Goal: Task Accomplishment & Management: Manage account settings

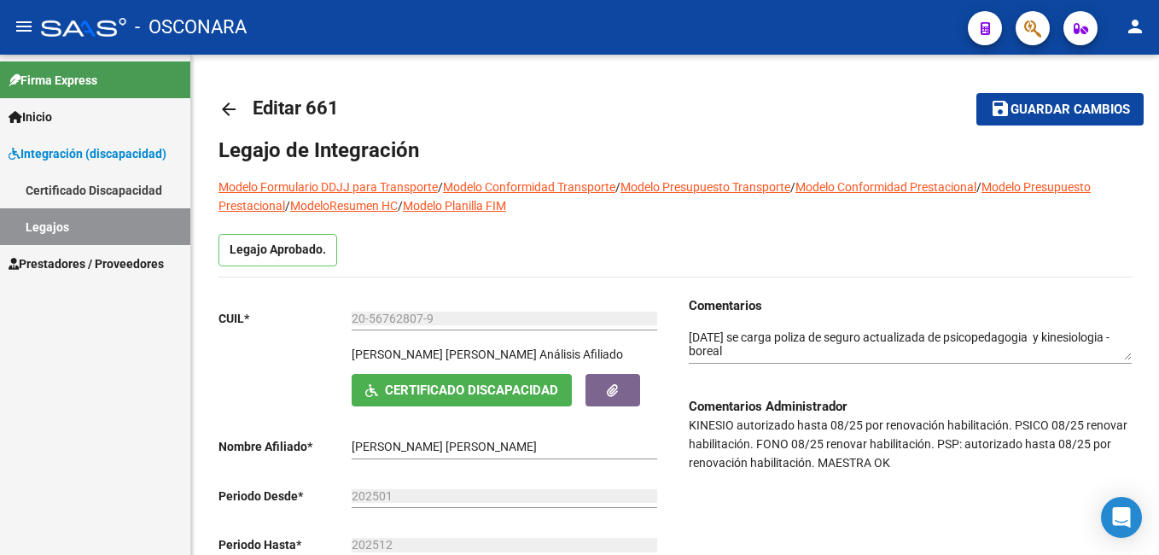
scroll to position [839, 0]
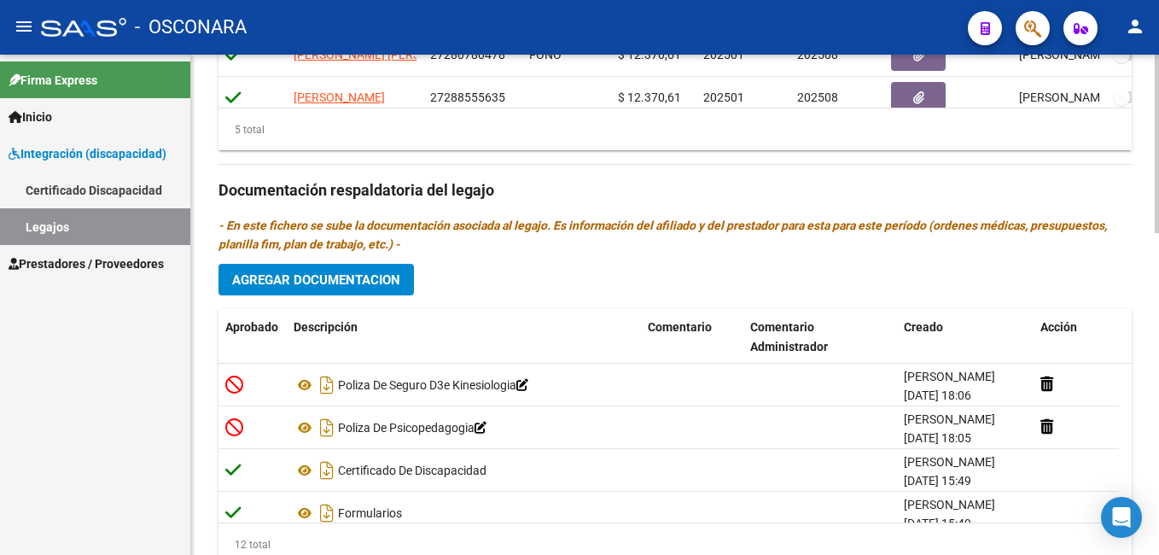
click at [1158, 441] on html "menu - OSCONARA person Firma Express Inicio Instructivos Contacto OS Integració…" at bounding box center [579, 277] width 1159 height 555
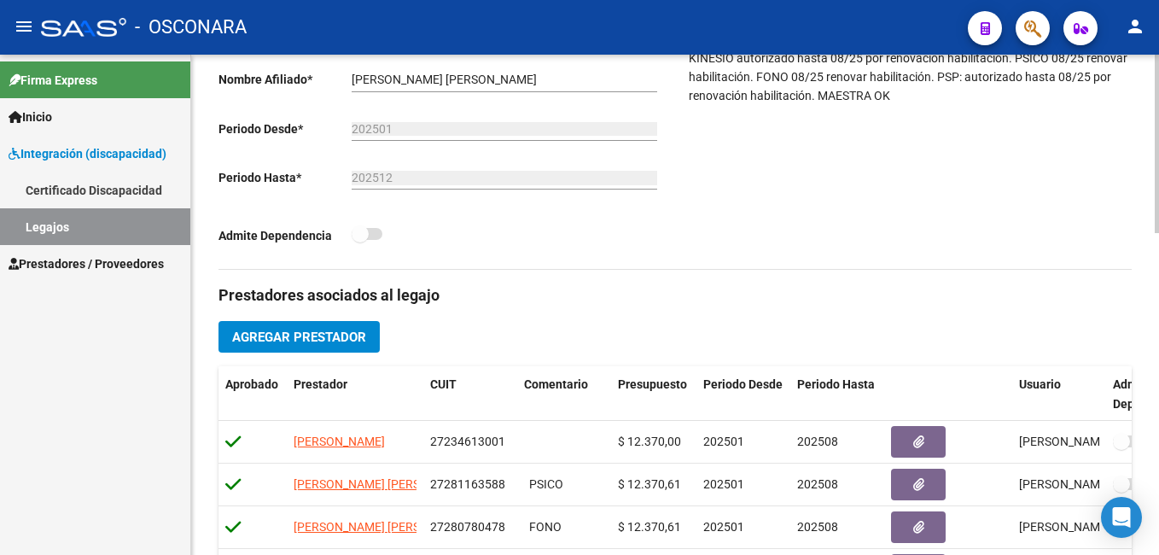
scroll to position [0, 0]
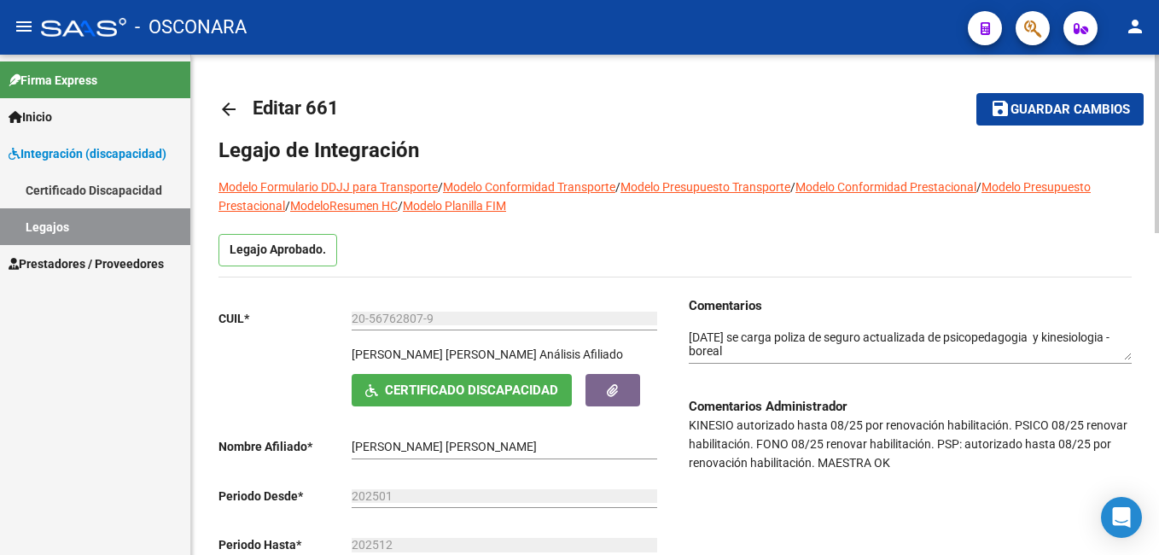
click at [1158, 50] on html "menu - OSCONARA person Firma Express Inicio Instructivos Contacto OS Integració…" at bounding box center [579, 277] width 1159 height 555
drag, startPoint x: 1039, startPoint y: 69, endPoint x: 1039, endPoint y: 114, distance: 44.4
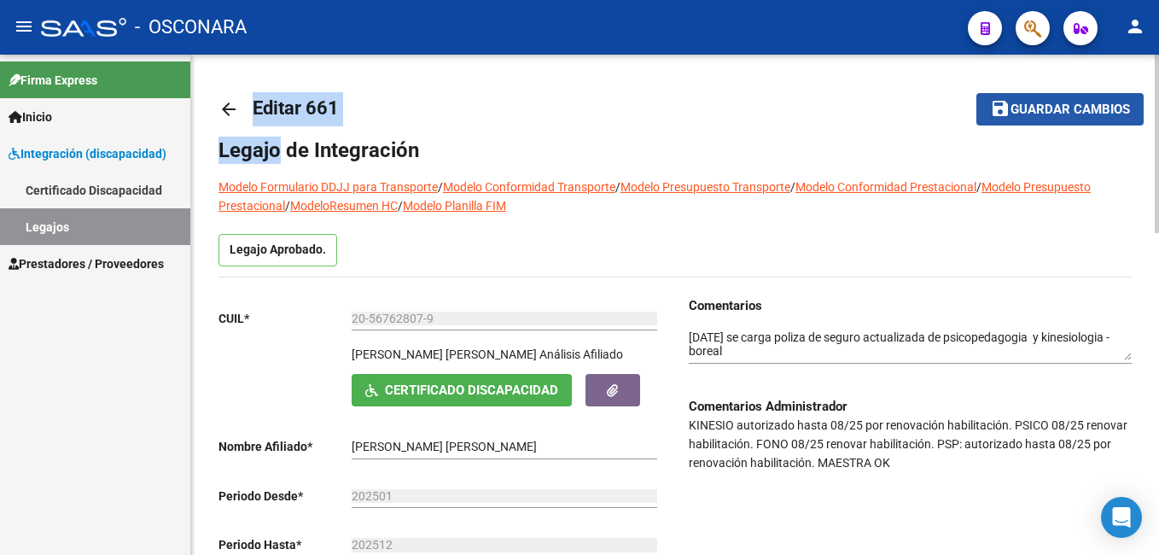
click at [1039, 114] on span "Guardar cambios" at bounding box center [1071, 109] width 120 height 15
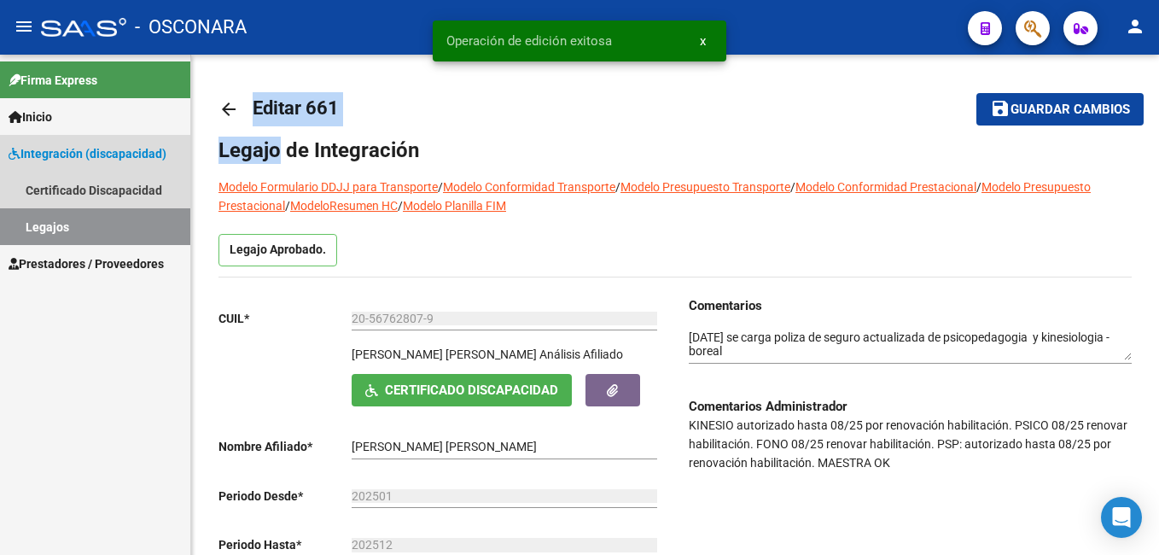
click at [99, 226] on link "Legajos" at bounding box center [95, 226] width 190 height 37
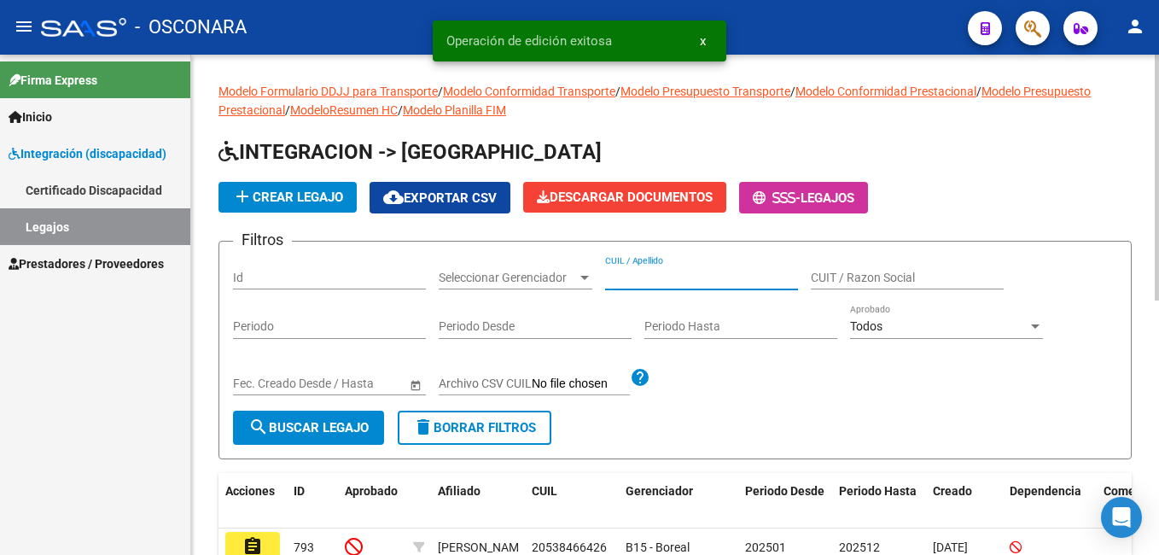
click at [698, 280] on input "CUIL / Apellido" at bounding box center [701, 278] width 193 height 15
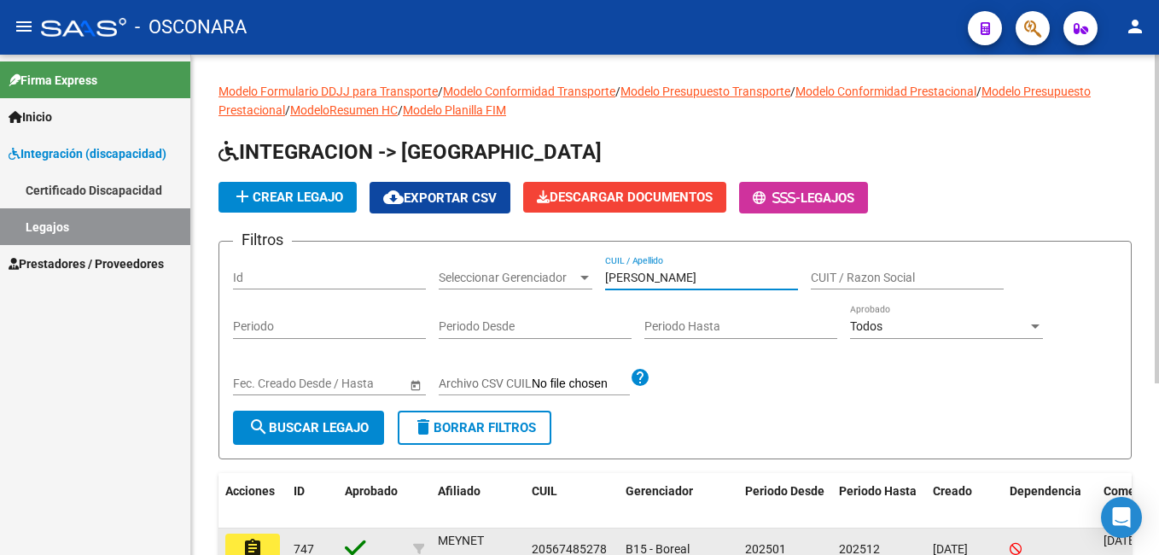
type input "[PERSON_NAME]"
click at [251, 542] on mat-icon "assignment" at bounding box center [252, 548] width 20 height 20
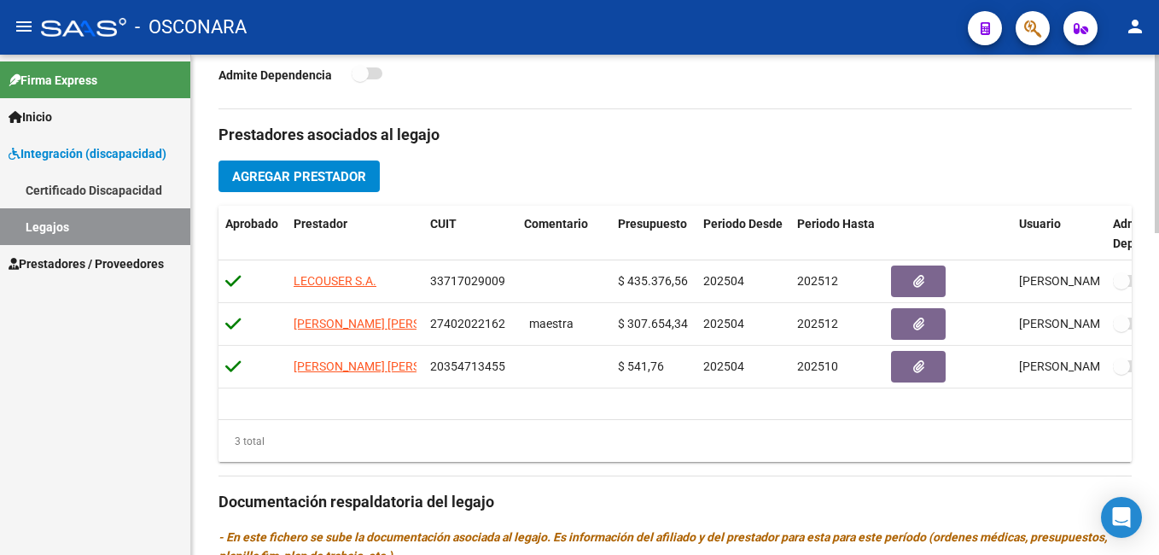
scroll to position [546, 0]
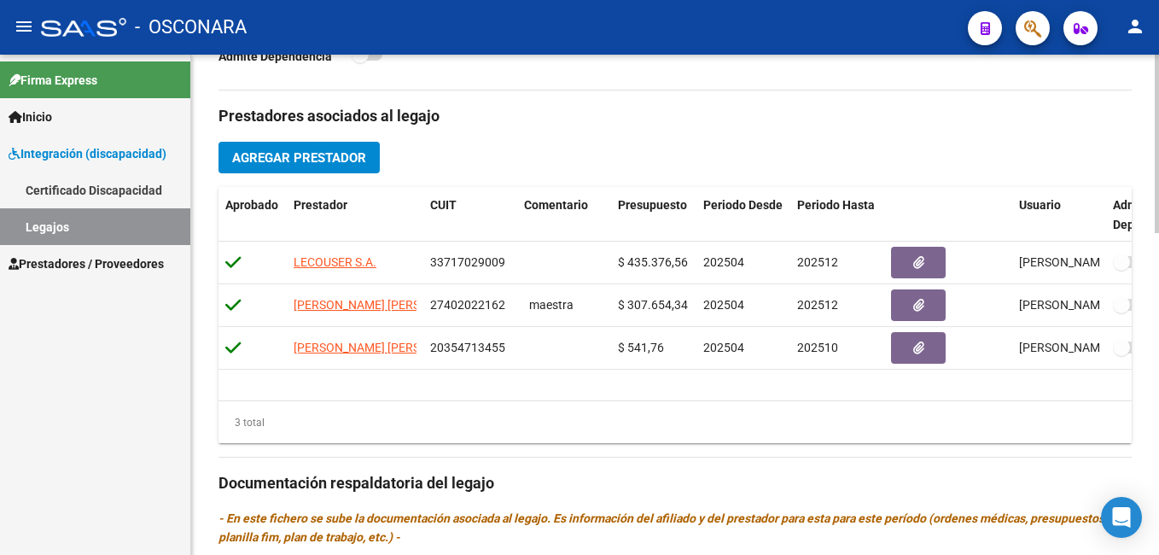
click at [1158, 360] on html "menu - OSCONARA person Firma Express Inicio Instructivos Contacto OS Integració…" at bounding box center [579, 277] width 1159 height 555
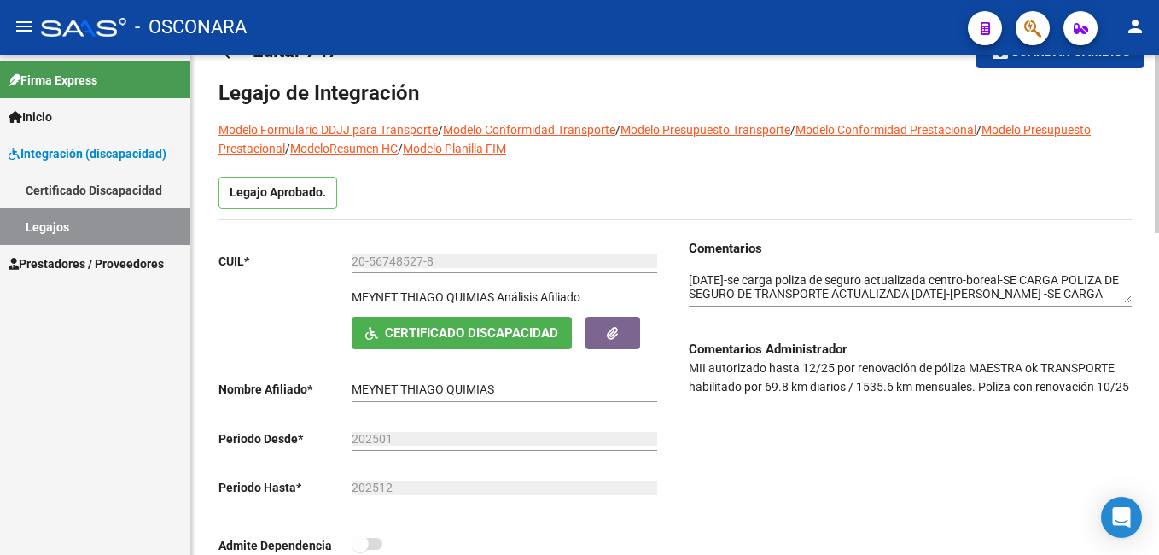
scroll to position [64, 0]
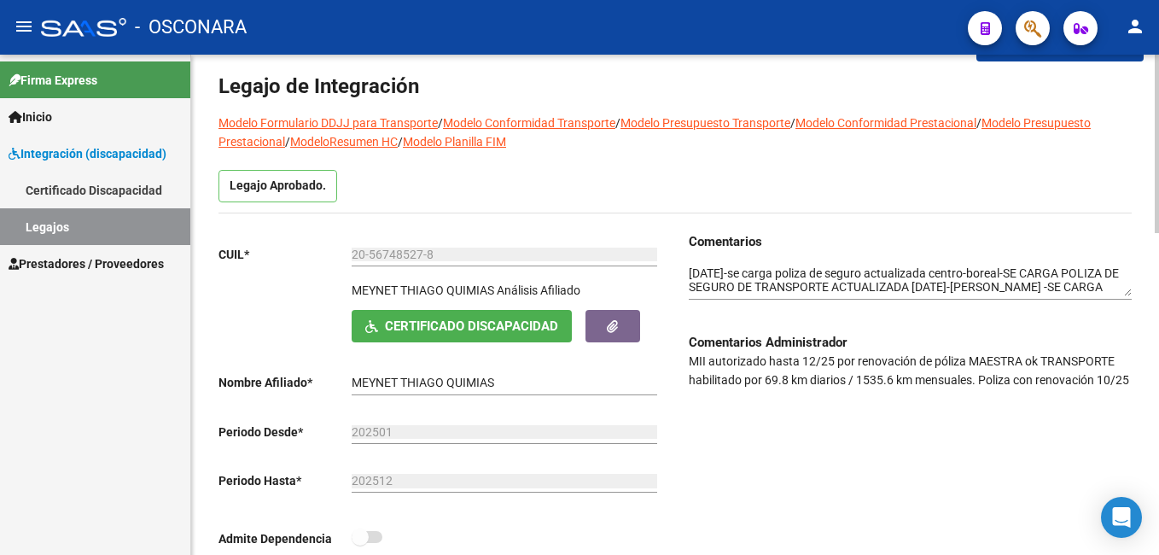
click at [1158, 143] on html "menu - OSCONARA person Firma Express Inicio Instructivos Contacto OS Integració…" at bounding box center [579, 277] width 1159 height 555
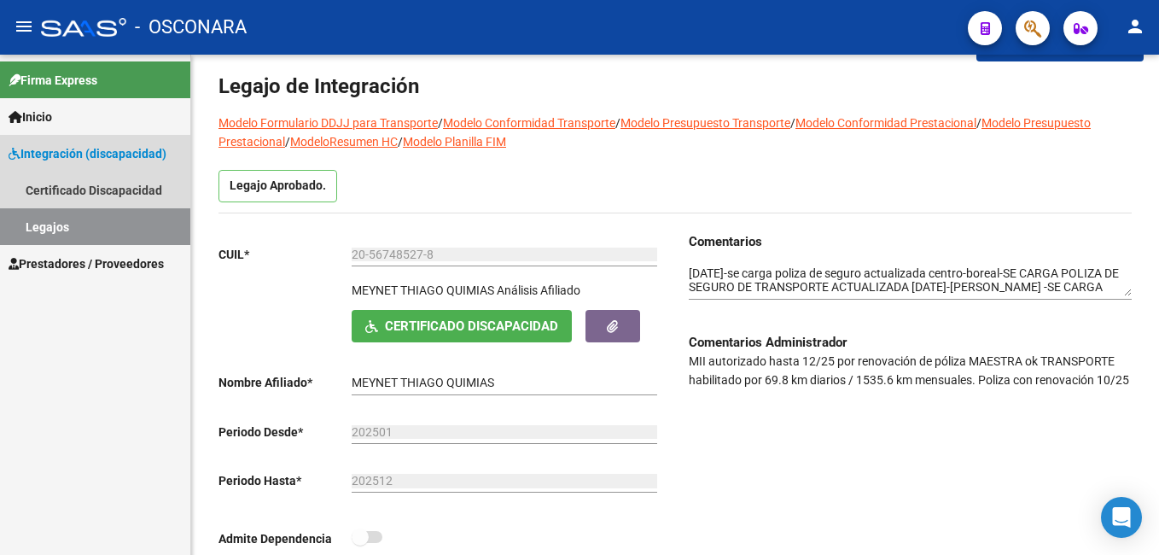
click at [151, 226] on link "Legajos" at bounding box center [95, 226] width 190 height 37
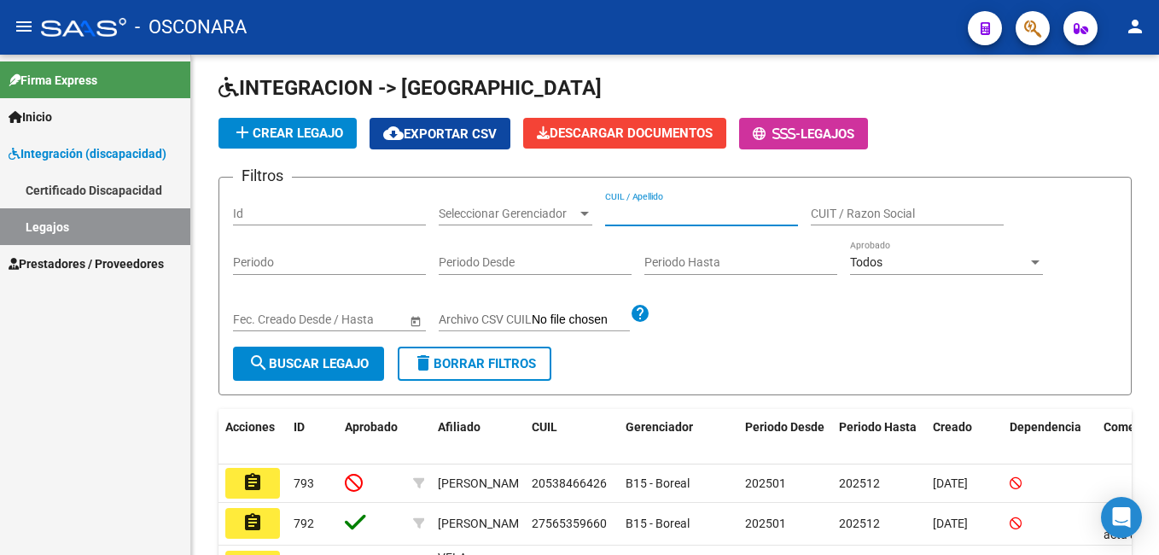
click at [653, 208] on input "CUIL / Apellido" at bounding box center [701, 214] width 193 height 15
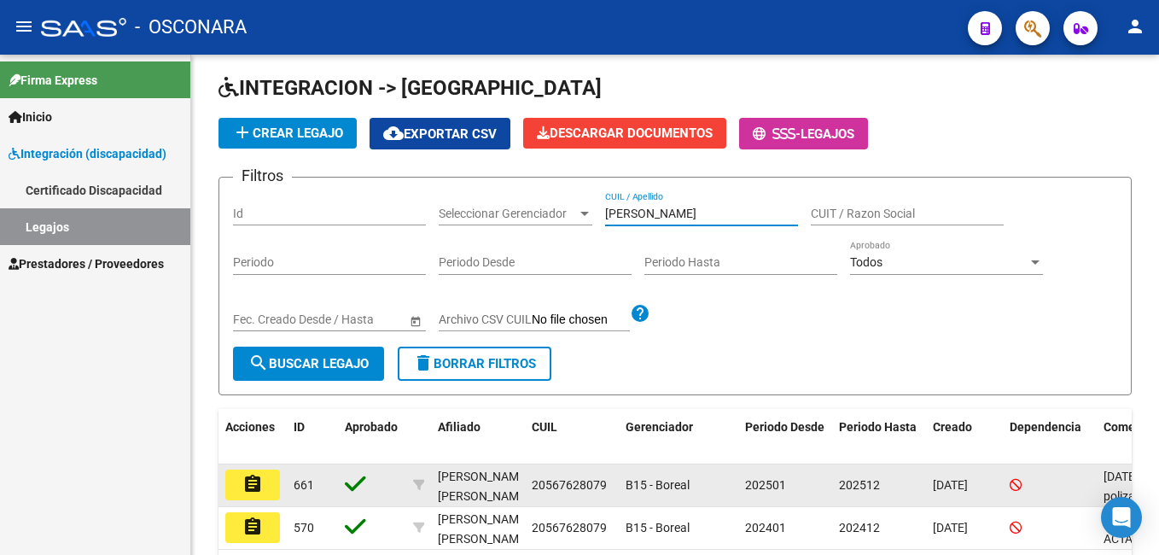
type input "[PERSON_NAME]"
click at [248, 486] on mat-icon "assignment" at bounding box center [252, 484] width 20 height 20
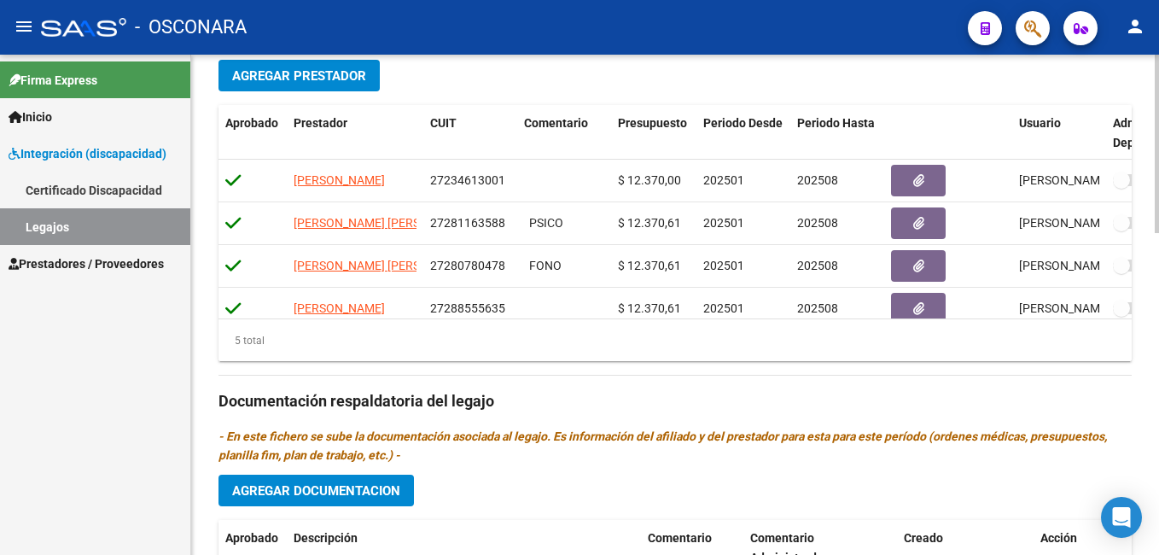
scroll to position [626, 0]
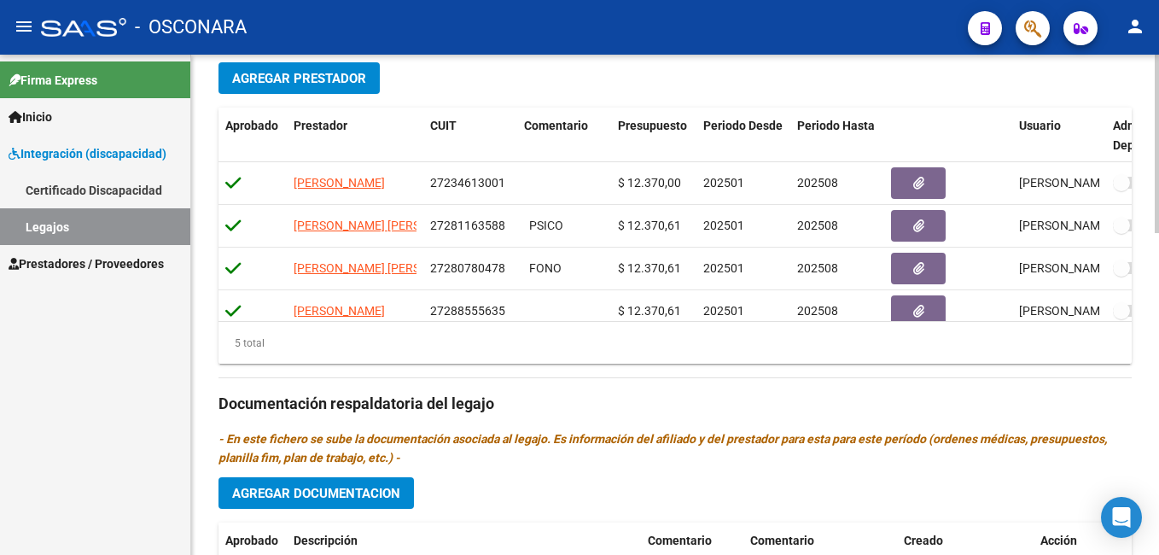
click at [1156, 388] on div at bounding box center [1157, 366] width 4 height 178
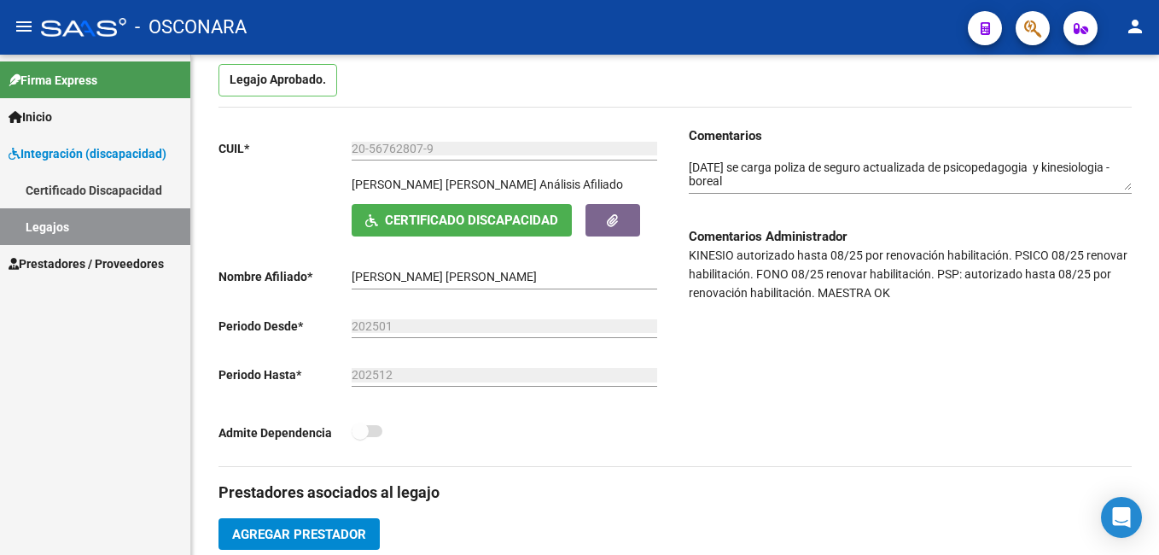
scroll to position [175, 0]
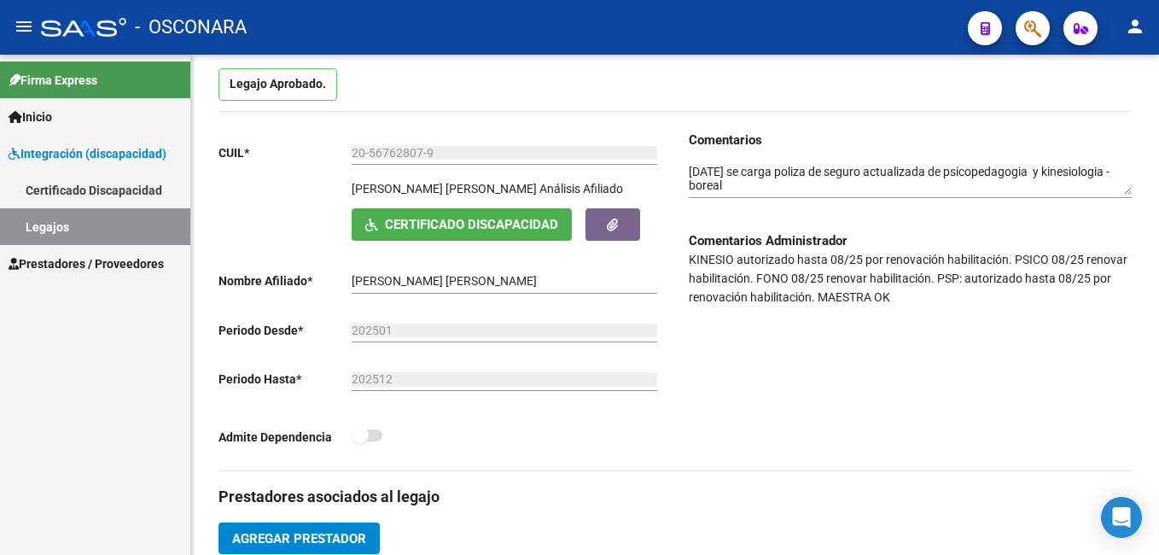
click at [133, 230] on link "Legajos" at bounding box center [95, 226] width 190 height 37
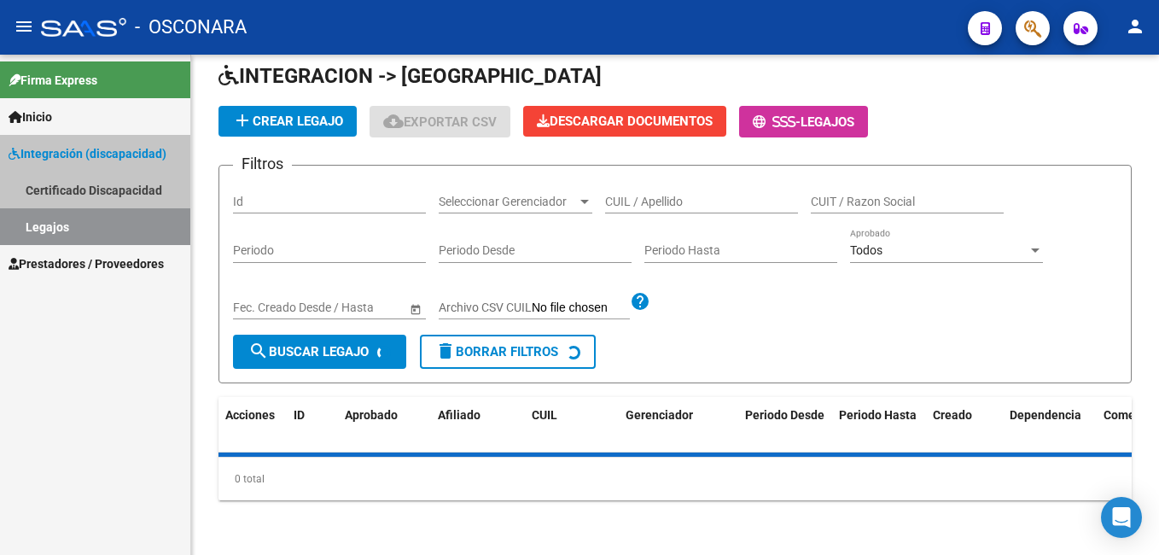
click at [133, 230] on link "Legajos" at bounding box center [95, 226] width 190 height 37
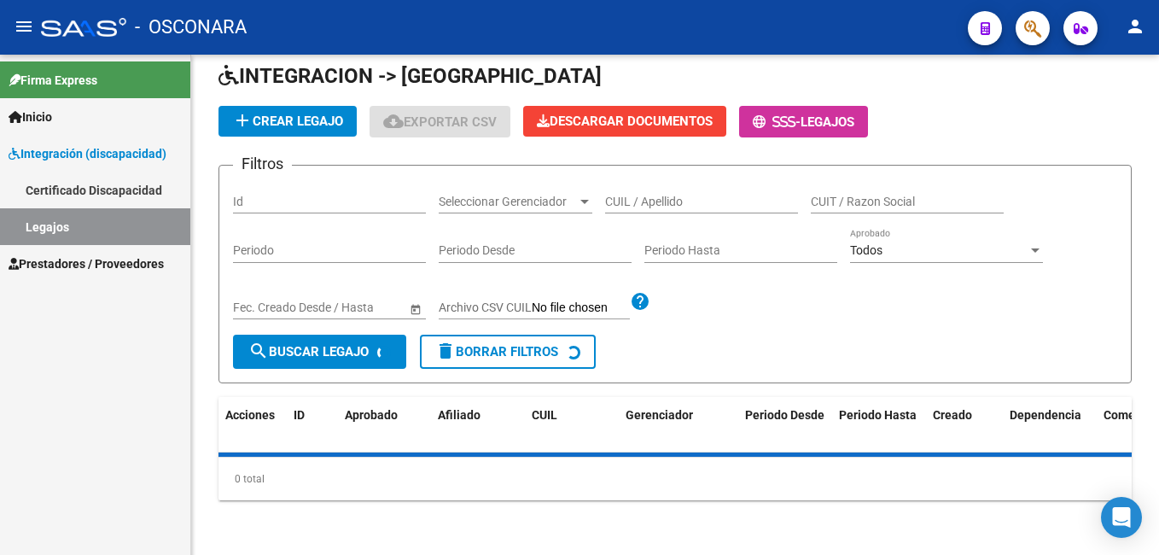
scroll to position [166, 0]
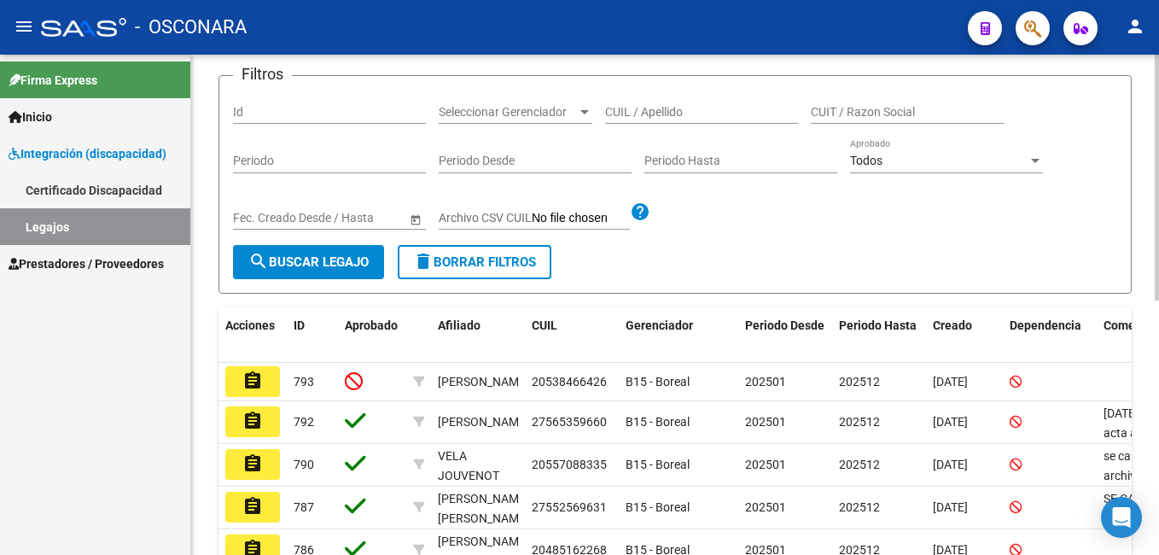
click at [637, 111] on input "CUIL / Apellido" at bounding box center [701, 112] width 193 height 15
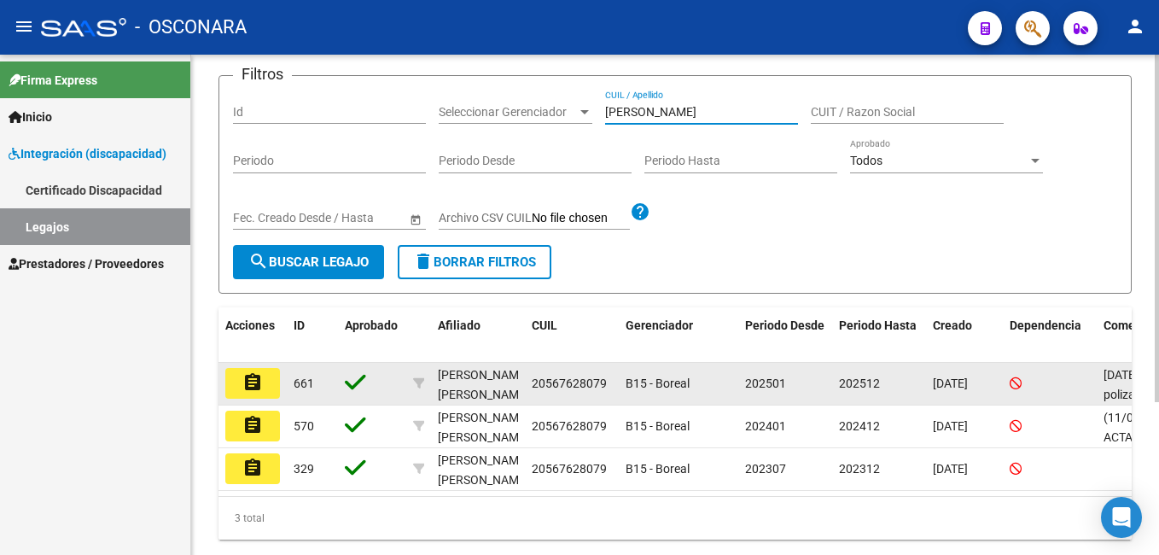
type input "[PERSON_NAME]"
click at [247, 376] on mat-icon "assignment" at bounding box center [252, 382] width 20 height 20
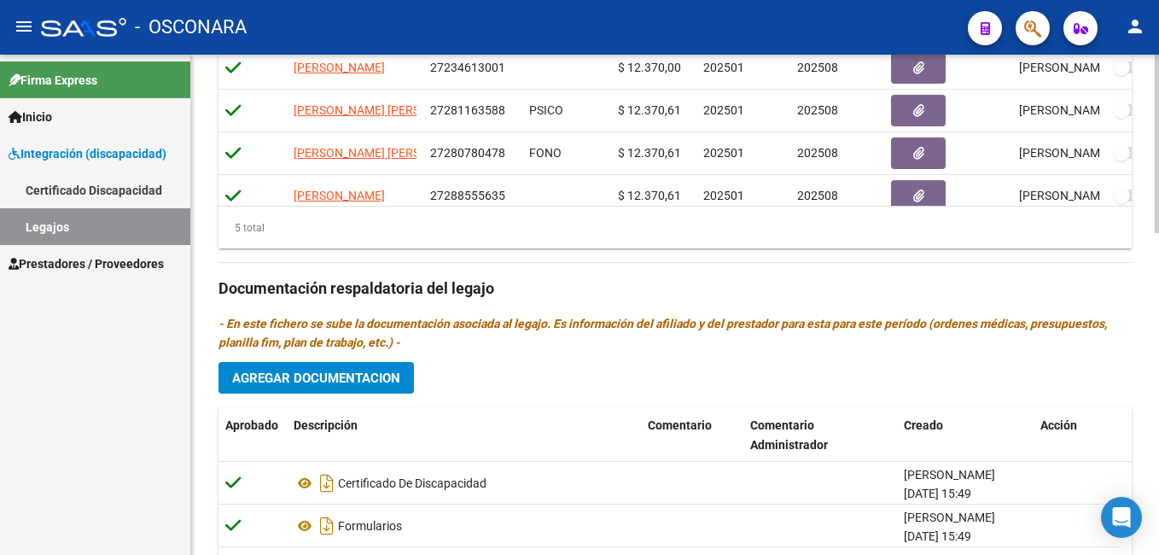
scroll to position [905, 0]
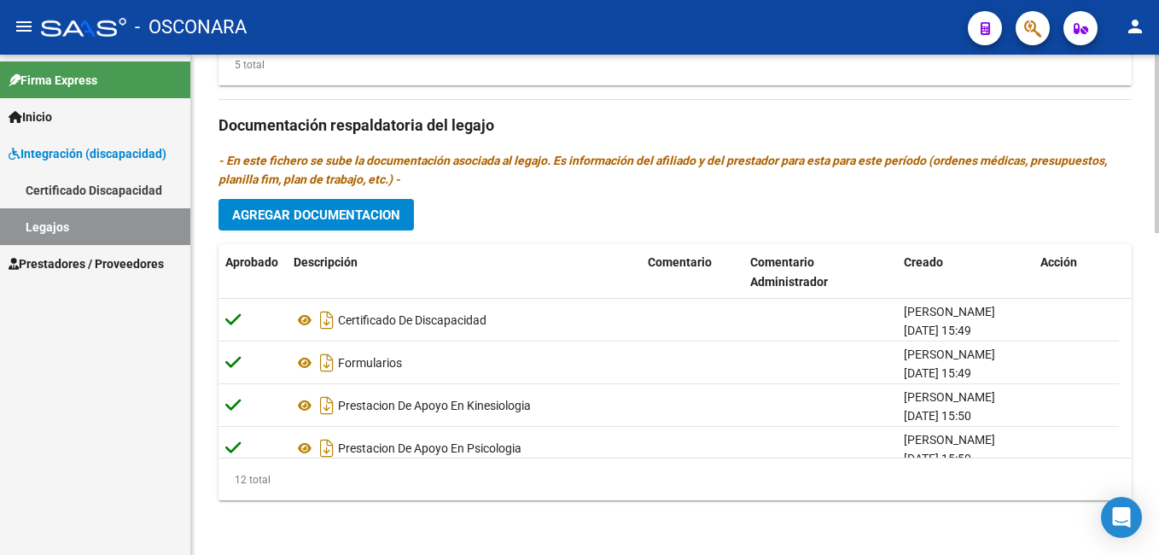
click at [1158, 515] on html "menu - OSCONARA person Firma Express Inicio Instructivos Contacto OS Integració…" at bounding box center [579, 277] width 1159 height 555
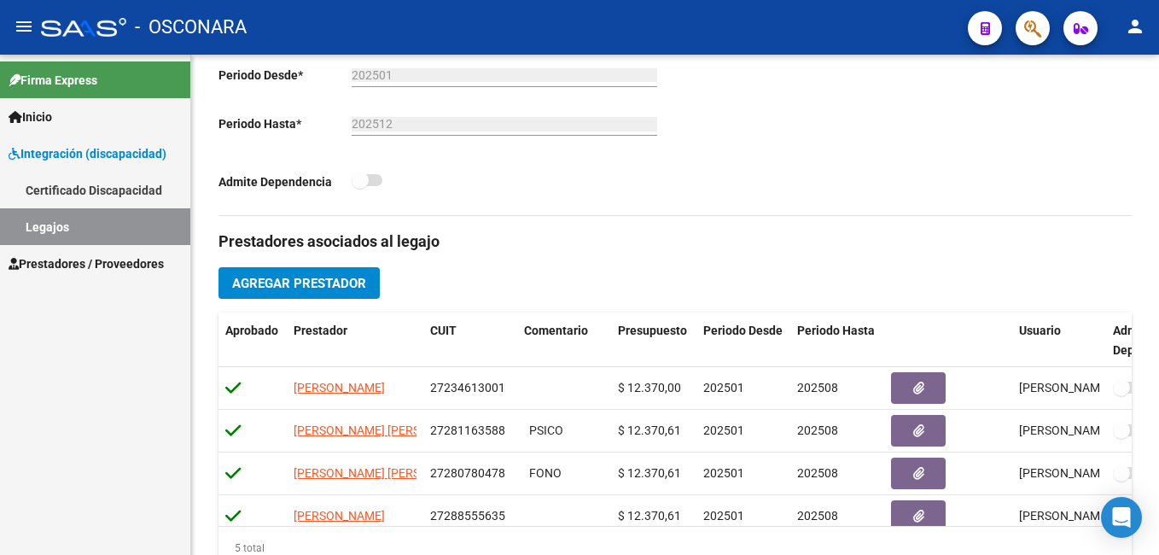
scroll to position [0, 0]
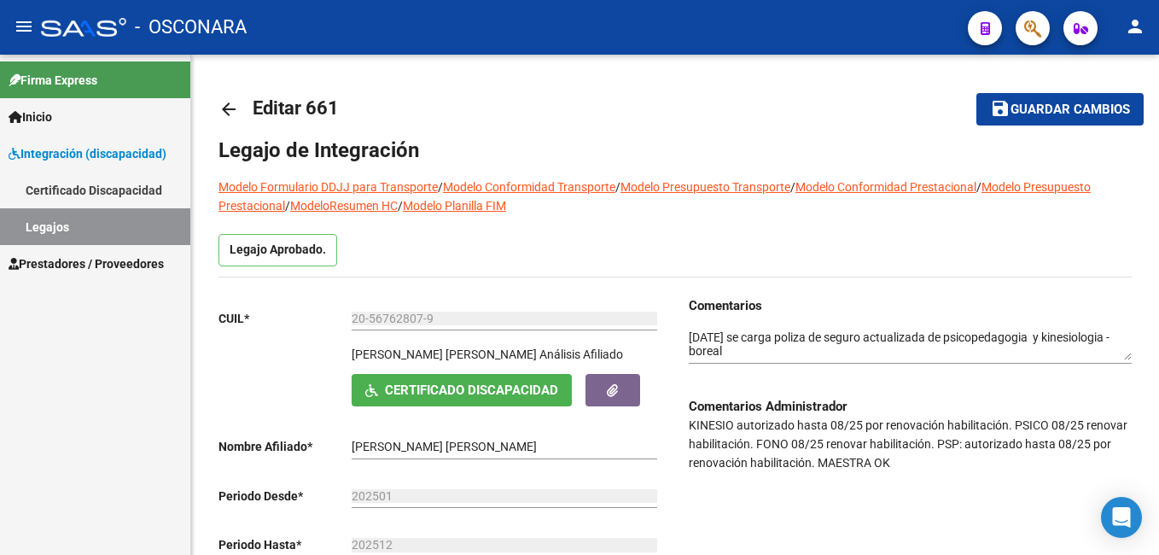
click at [1158, 0] on html "menu - OSCONARA person Firma Express Inicio Instructivos Contacto OS Integració…" at bounding box center [579, 277] width 1159 height 555
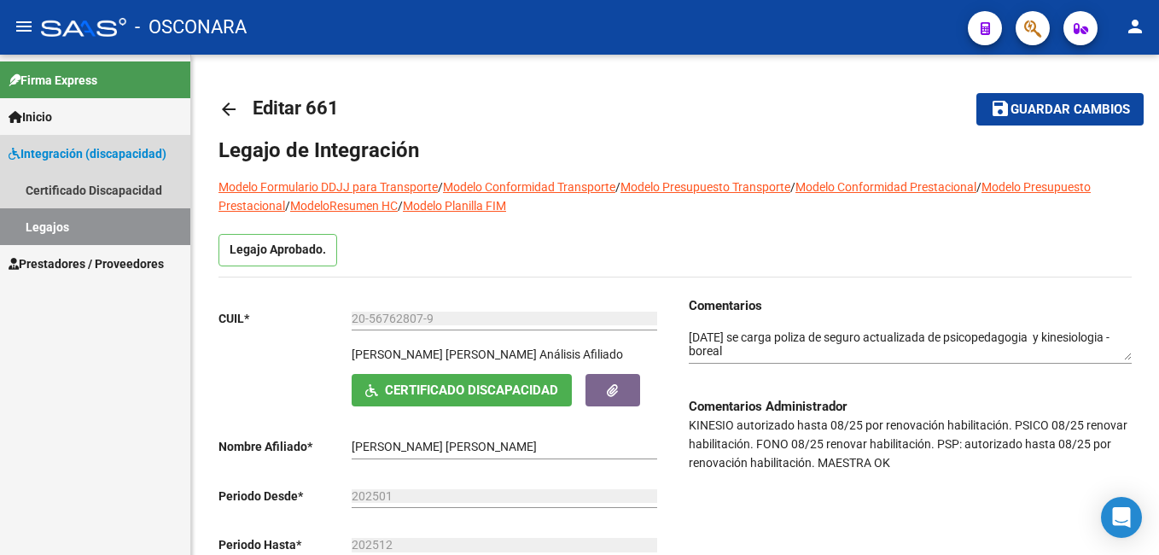
click at [137, 225] on link "Legajos" at bounding box center [95, 226] width 190 height 37
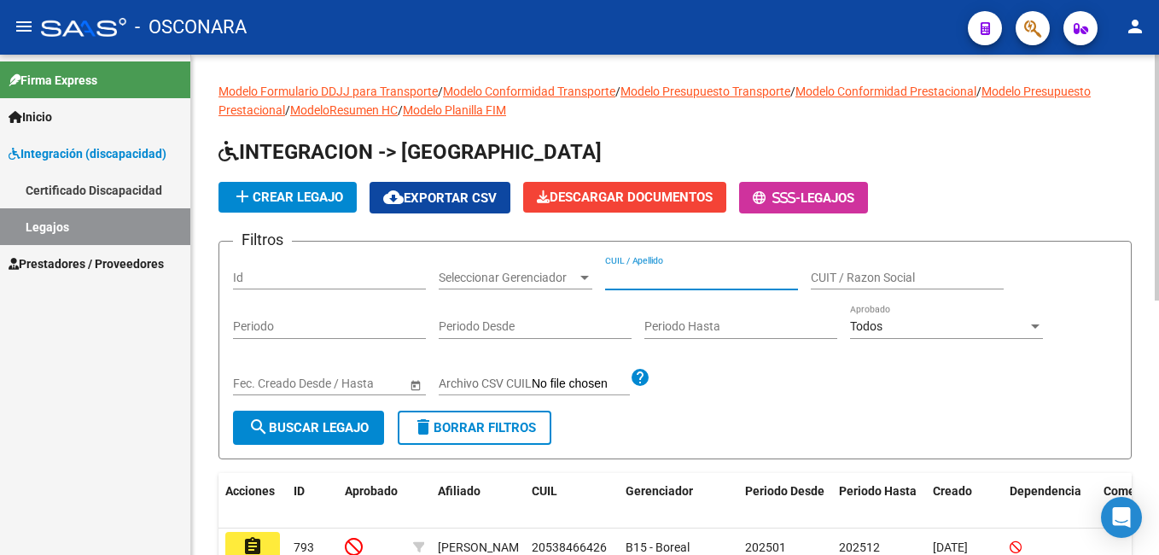
click at [632, 276] on input "CUIL / Apellido" at bounding box center [701, 278] width 193 height 15
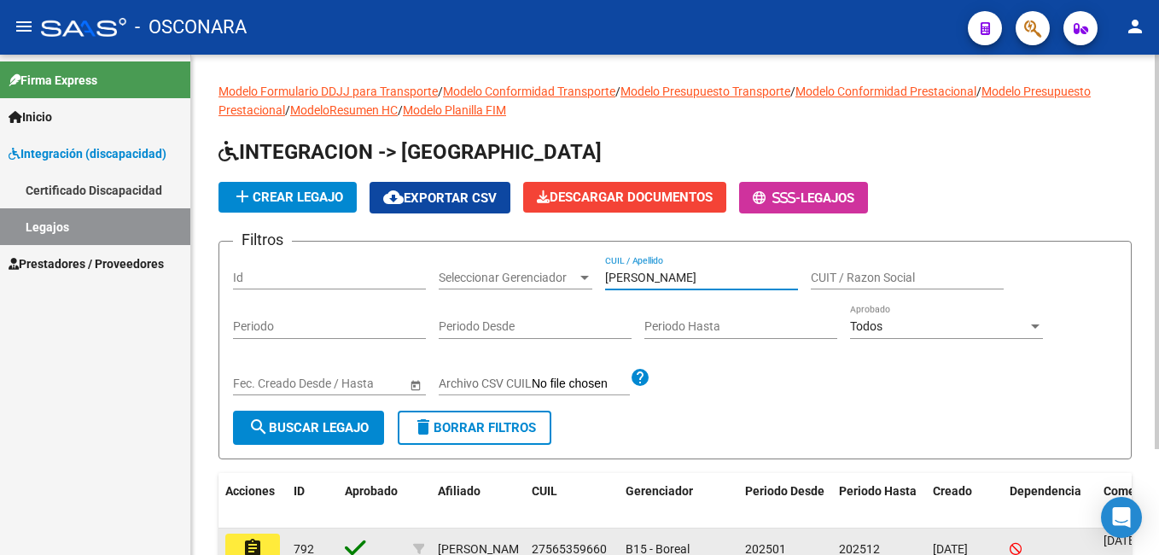
type input "[PERSON_NAME]"
click at [238, 545] on button "assignment" at bounding box center [252, 549] width 55 height 31
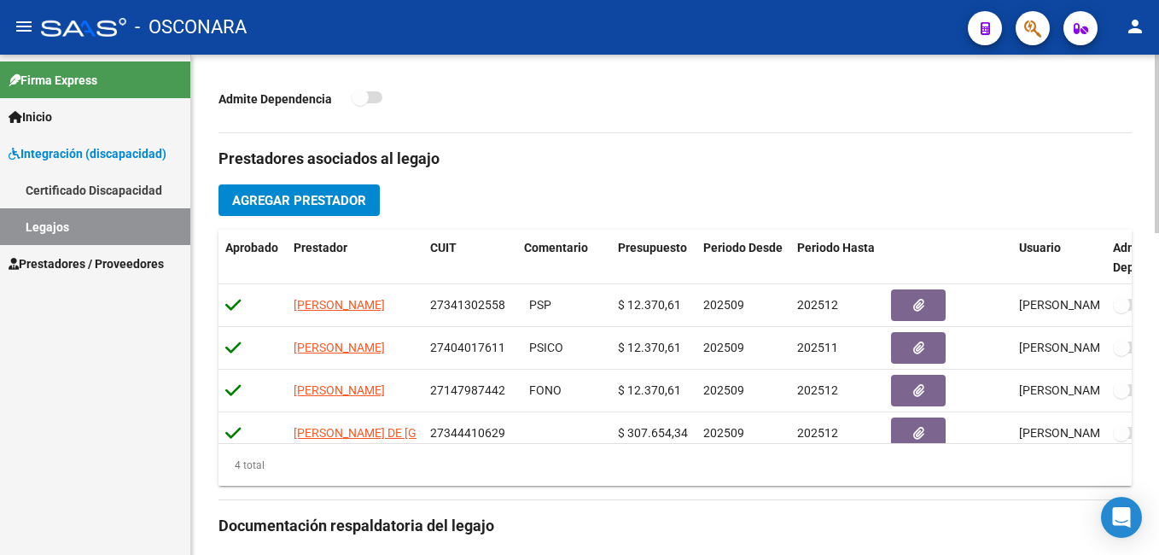
scroll to position [506, 0]
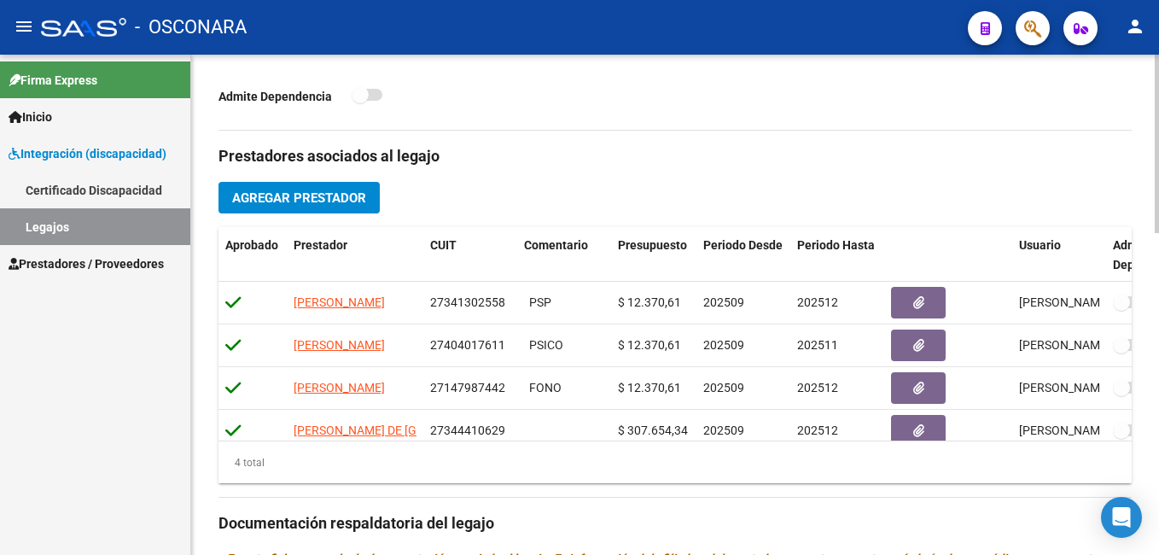
click at [1158, 323] on html "menu - OSCONARA person Firma Express Inicio Instructivos Contacto OS Integració…" at bounding box center [579, 277] width 1159 height 555
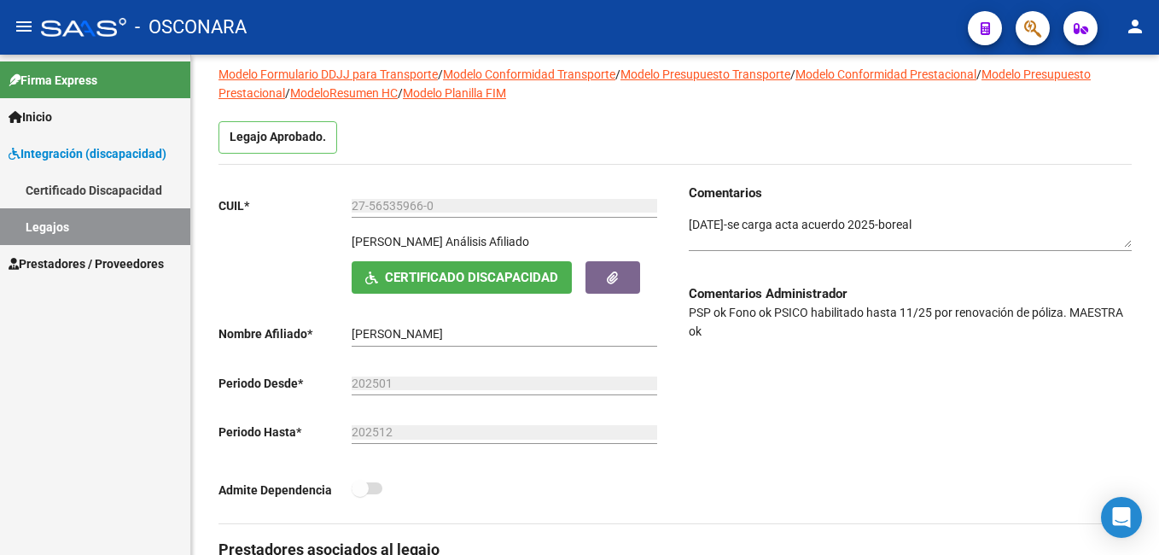
scroll to position [85, 0]
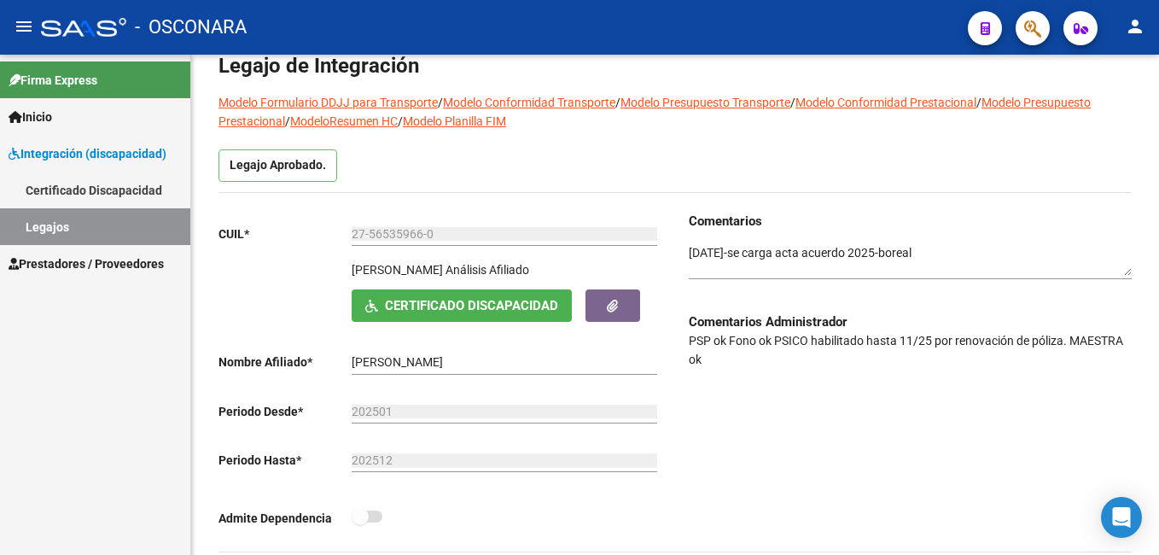
click at [1157, 155] on div at bounding box center [1157, 174] width 4 height 178
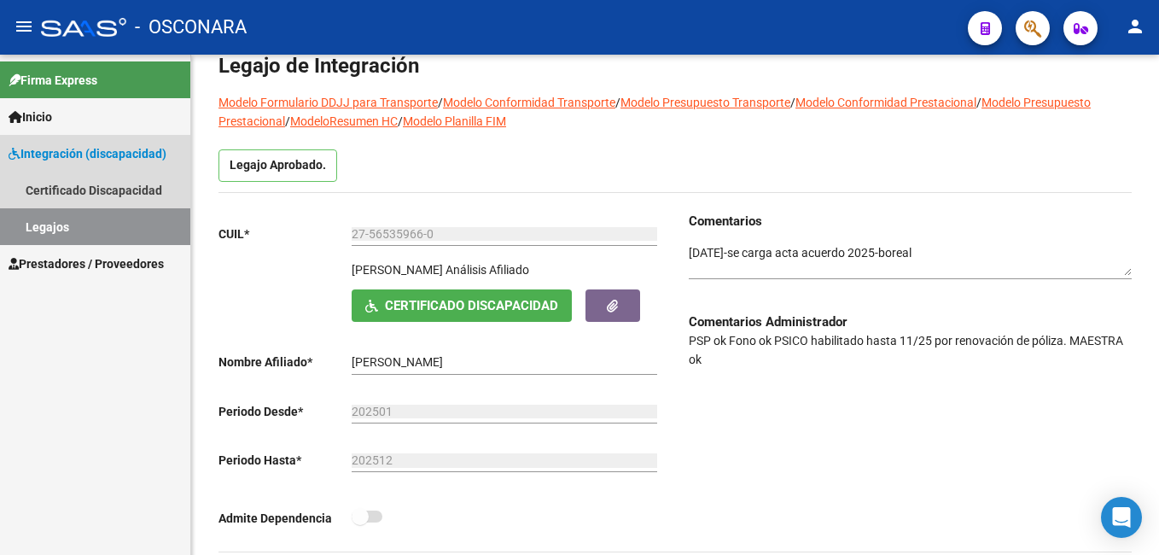
click at [127, 218] on link "Legajos" at bounding box center [95, 226] width 190 height 37
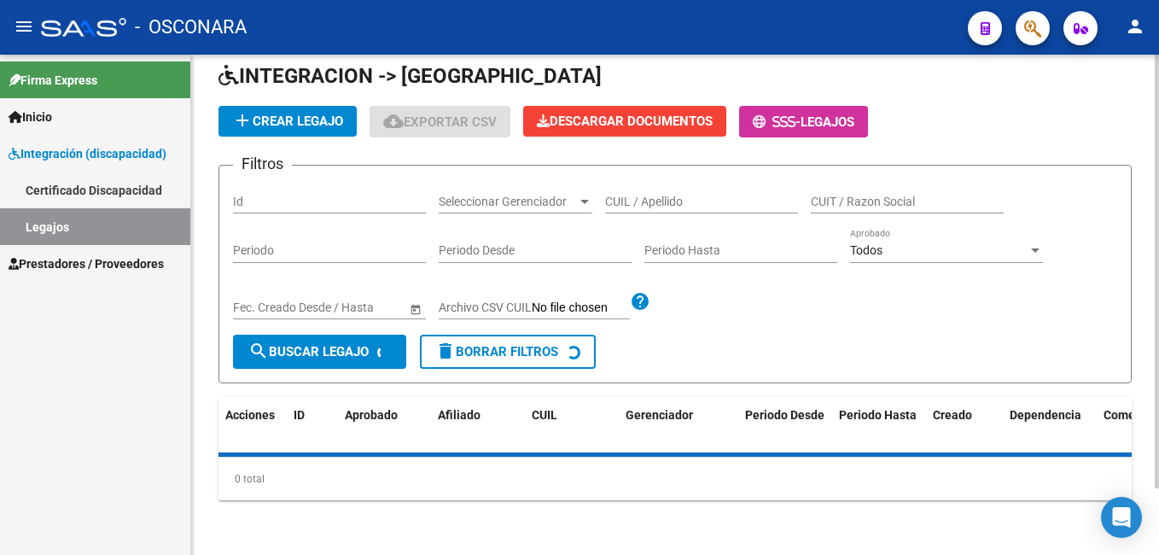
scroll to position [85, 0]
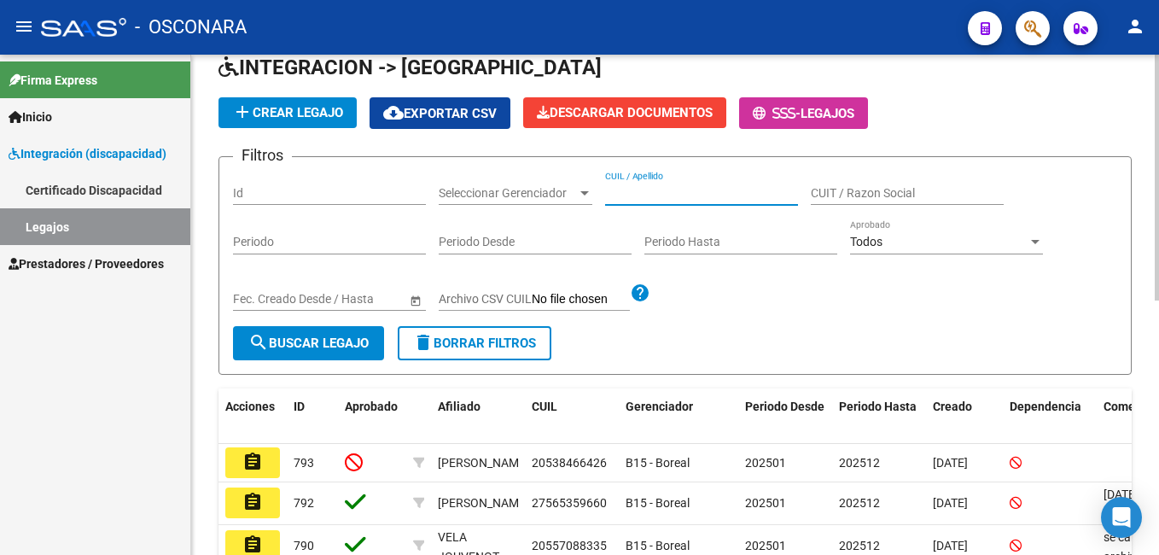
click at [677, 195] on input "CUIL / Apellido" at bounding box center [701, 193] width 193 height 15
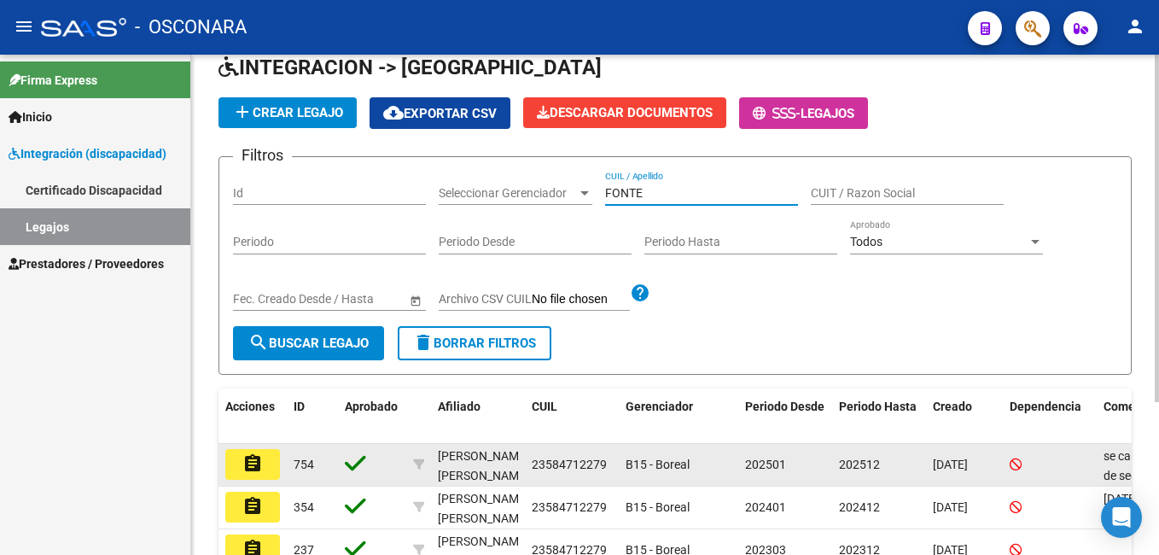
type input "FONTE"
click at [256, 466] on mat-icon "assignment" at bounding box center [252, 463] width 20 height 20
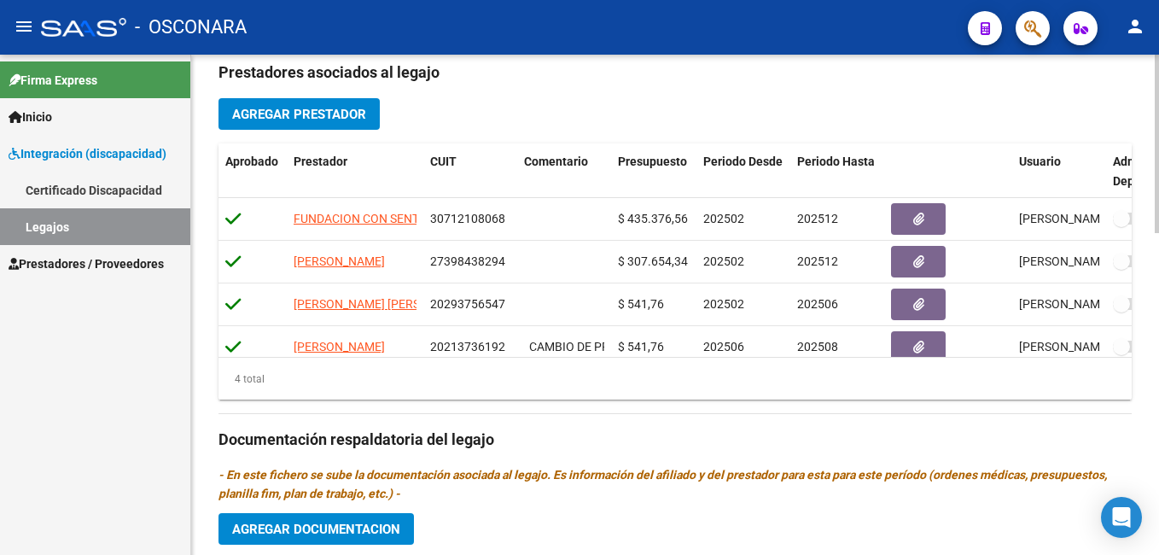
scroll to position [587, 0]
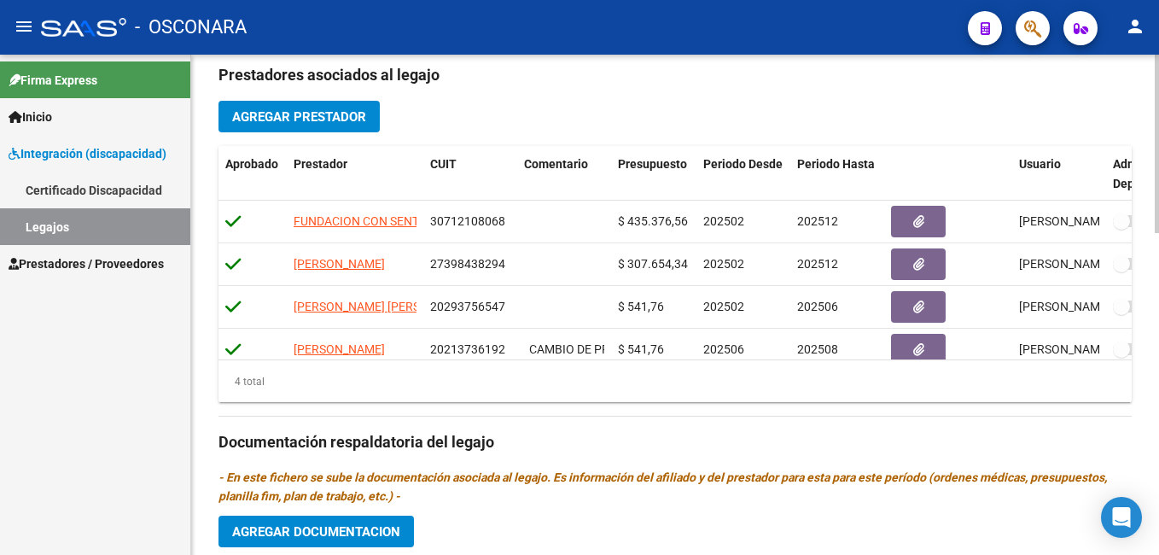
click at [1158, 370] on html "menu - OSCONARA person Firma Express Inicio Instructivos Contacto OS Integració…" at bounding box center [579, 277] width 1159 height 555
